Goal: Find specific page/section: Find specific page/section

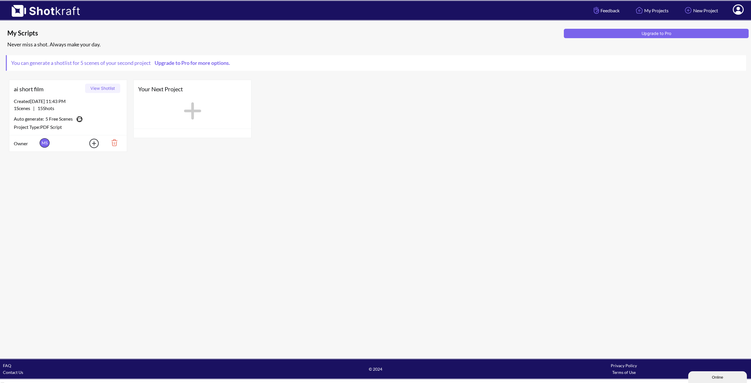
click at [103, 87] on button "View Shotlist" at bounding box center [102, 88] width 35 height 9
